Goal: Task Accomplishment & Management: Manage account settings

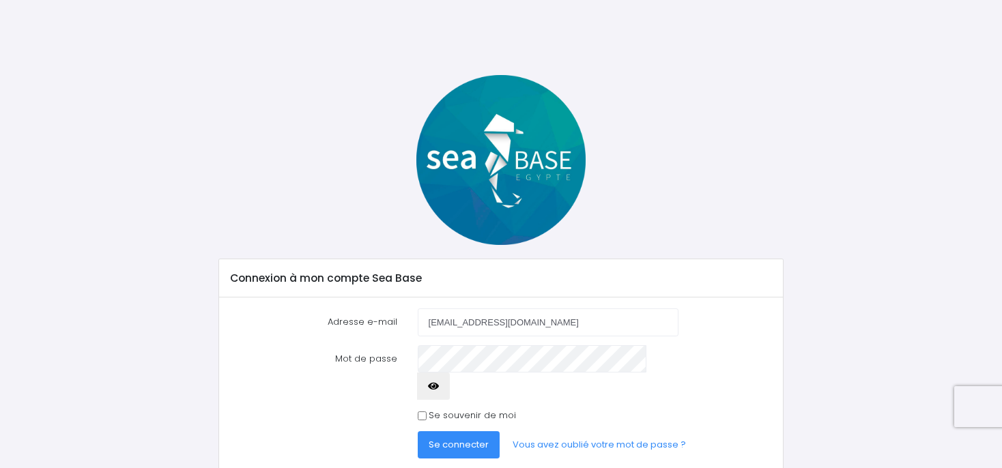
type input "ccath69@gmail.com"
click at [439, 386] on icon "button" at bounding box center [433, 386] width 11 height 0
click at [422, 412] on input "Se souvenir de moi" at bounding box center [422, 416] width 9 height 9
checkbox input "true"
click at [434, 438] on span "Se connecter" at bounding box center [459, 444] width 60 height 13
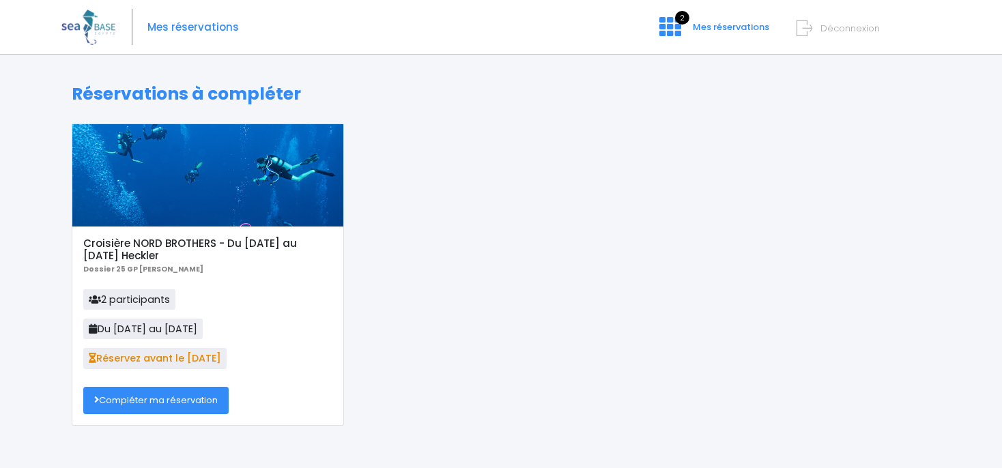
click at [169, 400] on link "Compléter ma réservation" at bounding box center [155, 400] width 145 height 27
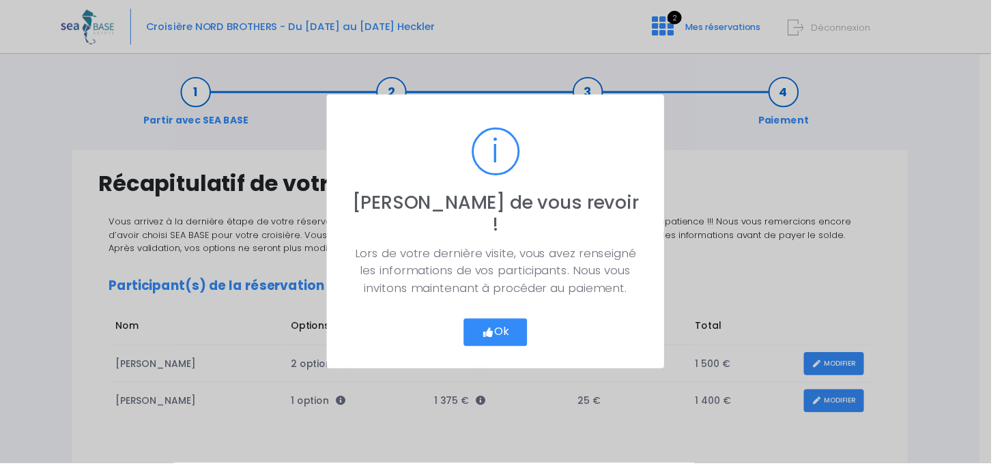
click at [516, 322] on button "Ok" at bounding box center [501, 336] width 64 height 29
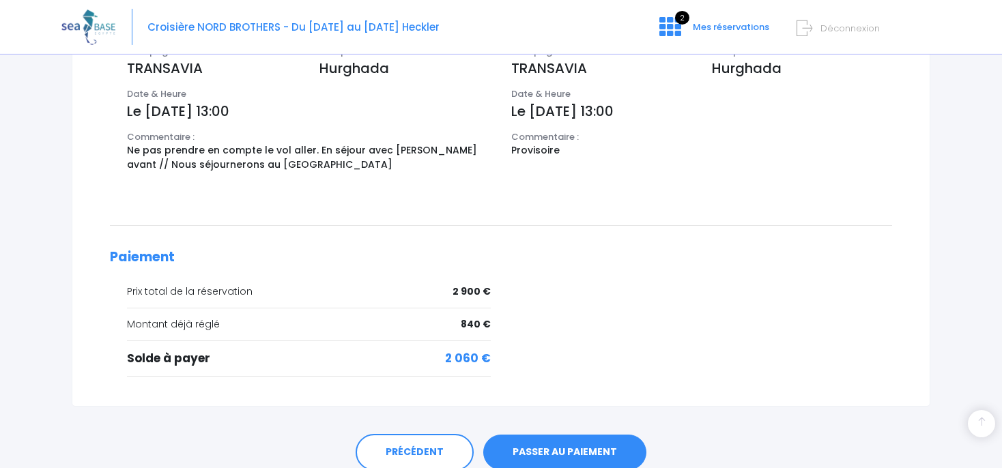
scroll to position [578, 0]
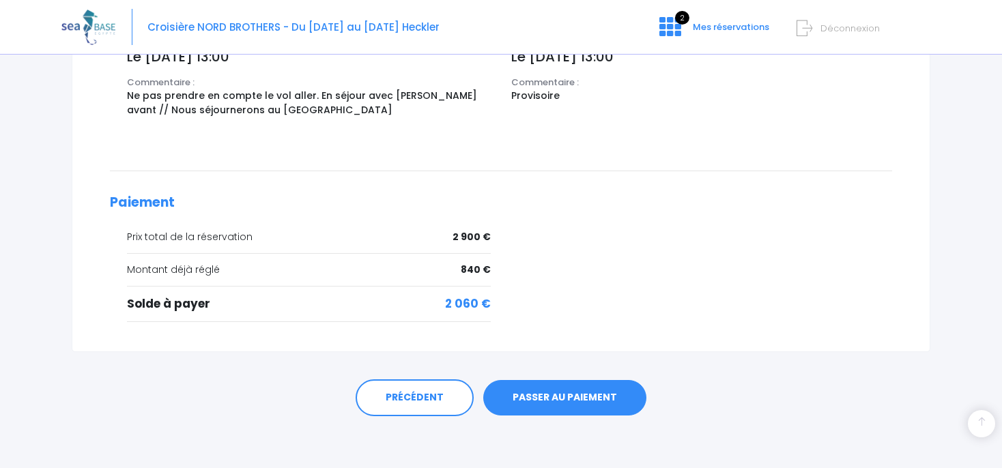
click at [603, 397] on link "PASSER AU PAIEMENT" at bounding box center [564, 398] width 163 height 36
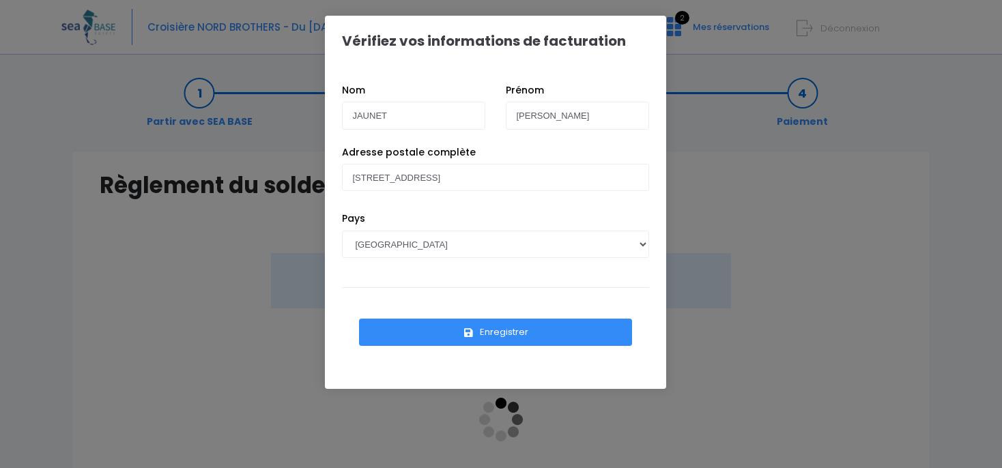
click at [572, 338] on button "Enregistrer" at bounding box center [495, 332] width 273 height 27
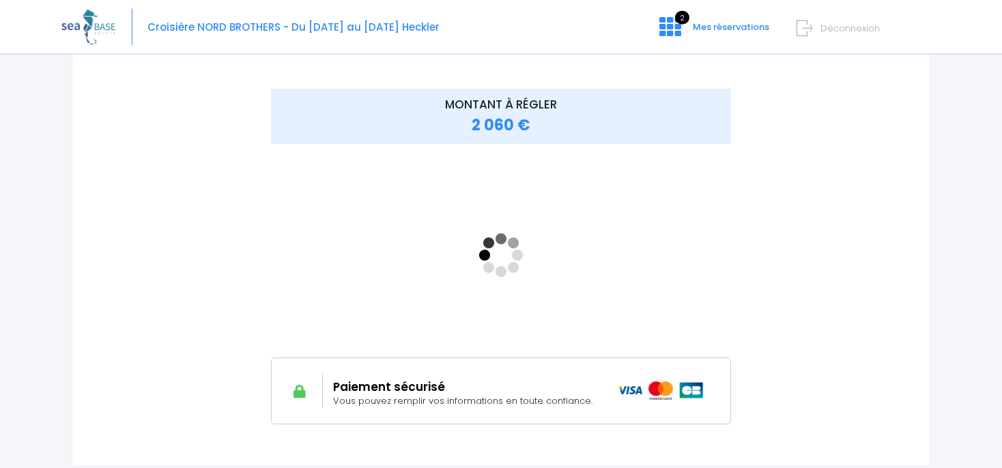
scroll to position [169, 0]
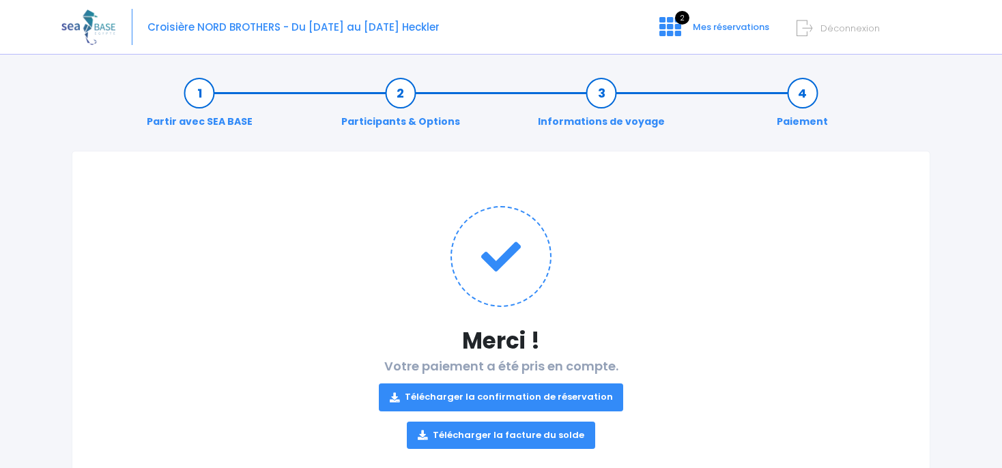
scroll to position [44, 0]
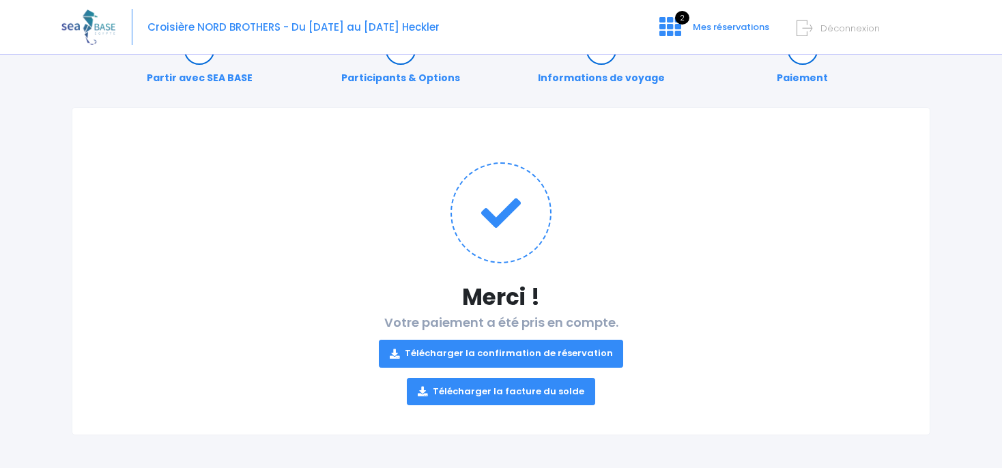
click at [480, 386] on link "Télécharger la facture du solde" at bounding box center [501, 391] width 188 height 27
click at [512, 349] on link "Télécharger la confirmation de réservation" at bounding box center [501, 353] width 245 height 27
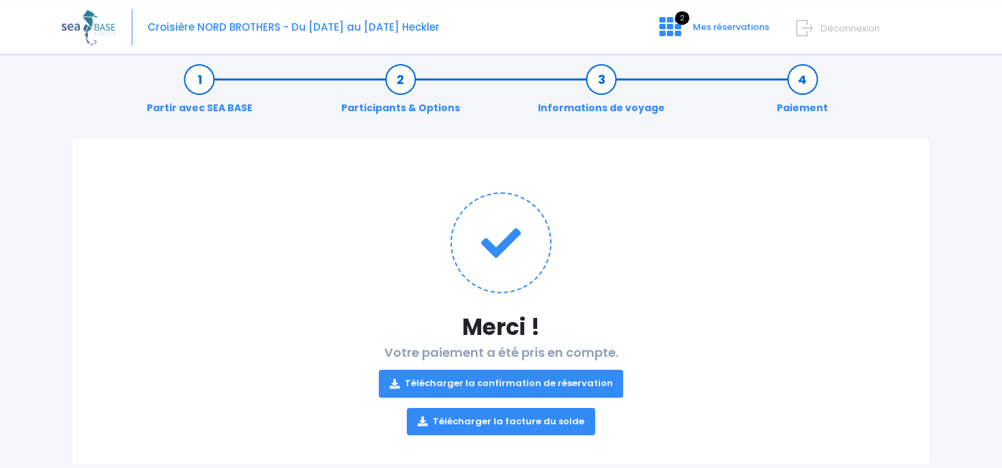
scroll to position [0, 0]
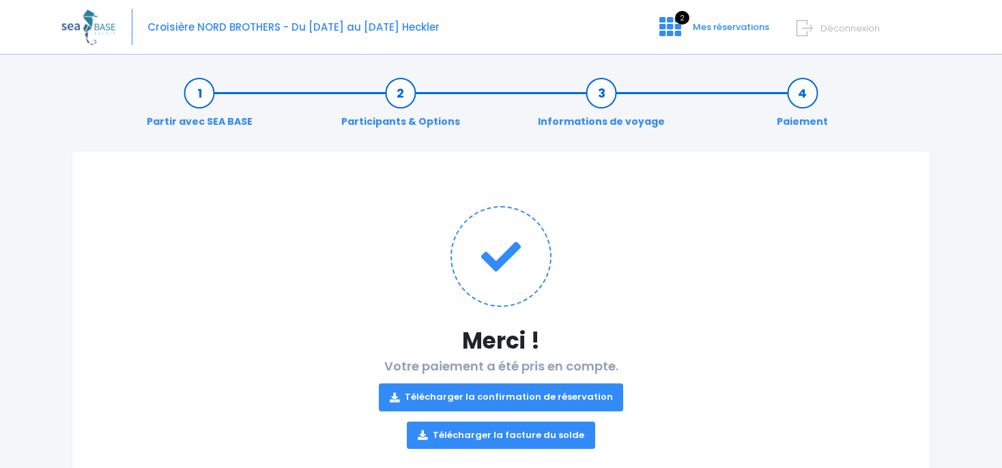
click at [72, 24] on img at bounding box center [88, 27] width 54 height 35
click at [666, 24] on icon at bounding box center [671, 27] width 22 height 22
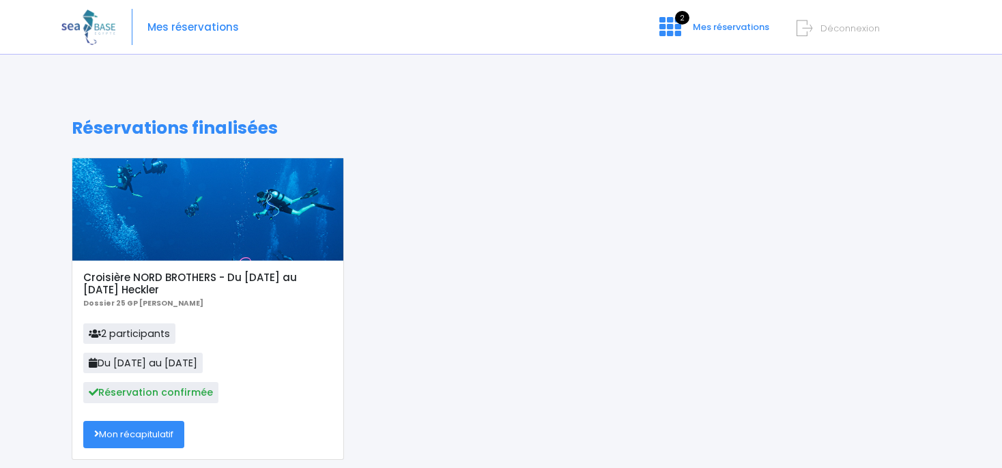
click at [130, 432] on link "Mon récapitulatif" at bounding box center [133, 434] width 101 height 27
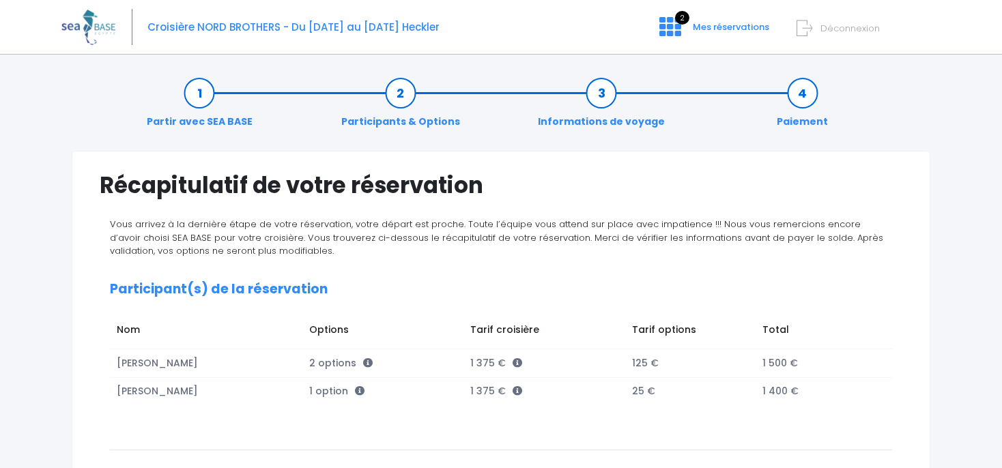
click at [396, 121] on link "Participants & Options" at bounding box center [401, 107] width 132 height 43
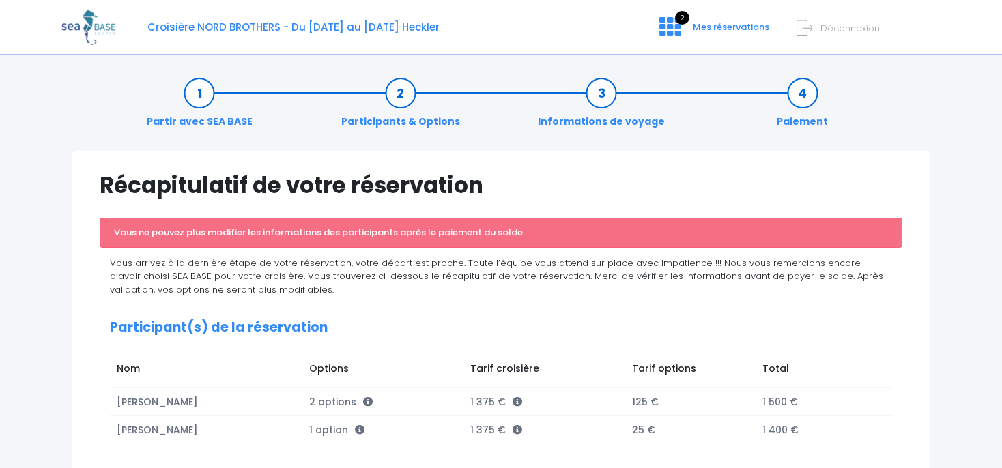
click at [201, 94] on link "Partir avec SEA BASE" at bounding box center [199, 107] width 119 height 43
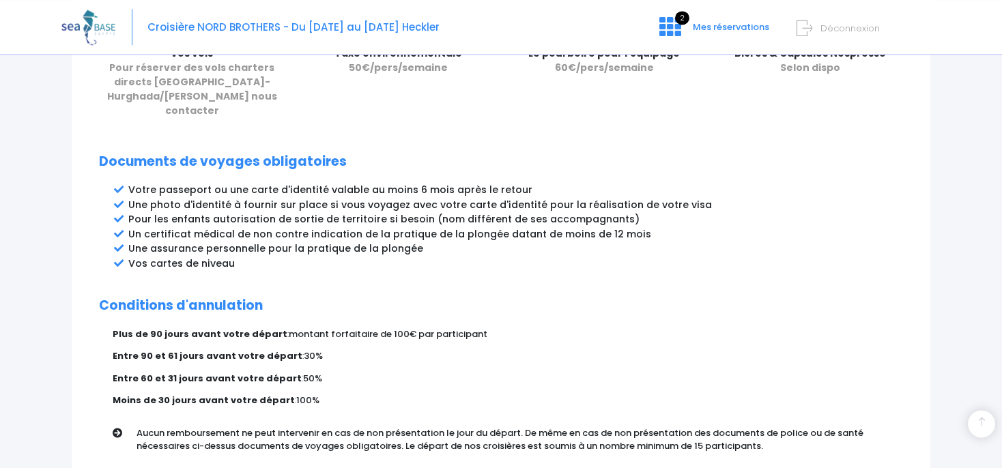
scroll to position [766, 0]
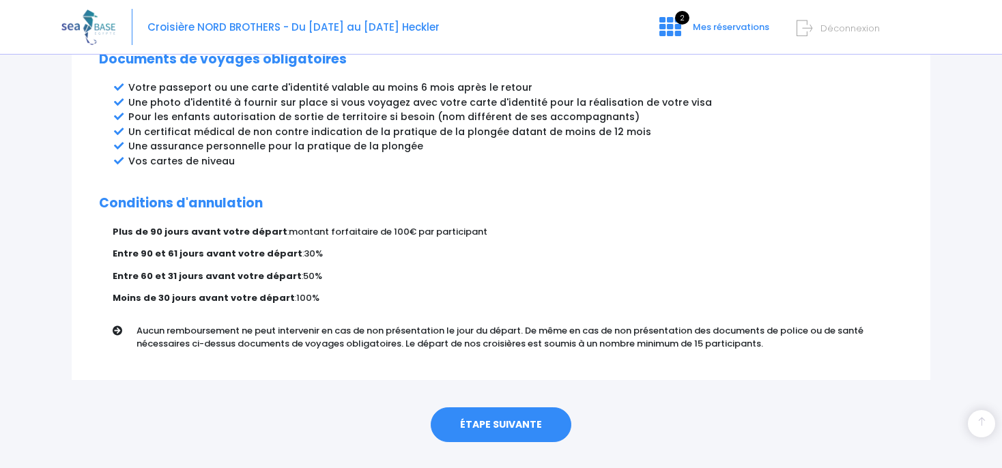
click at [477, 408] on link "ÉTAPE SUIVANTE" at bounding box center [501, 426] width 141 height 36
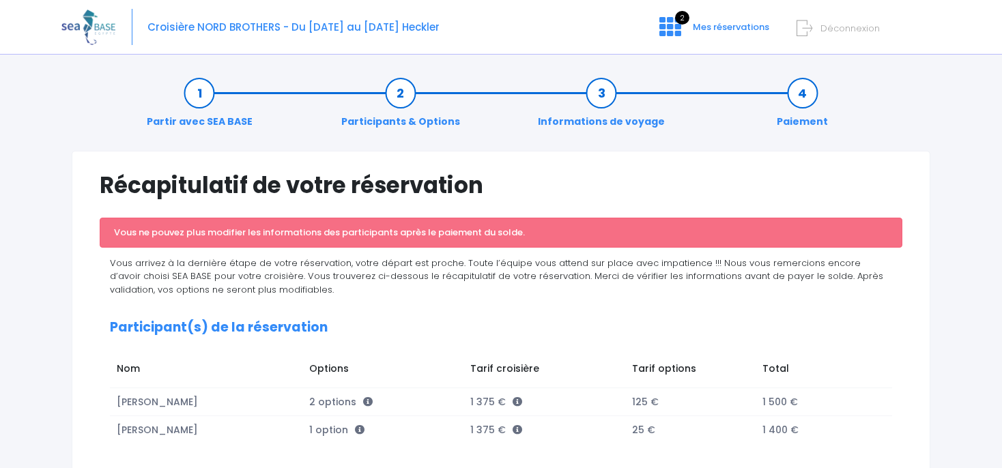
click at [835, 29] on span "Déconnexion" at bounding box center [850, 28] width 59 height 13
